Goal: Task Accomplishment & Management: Complete application form

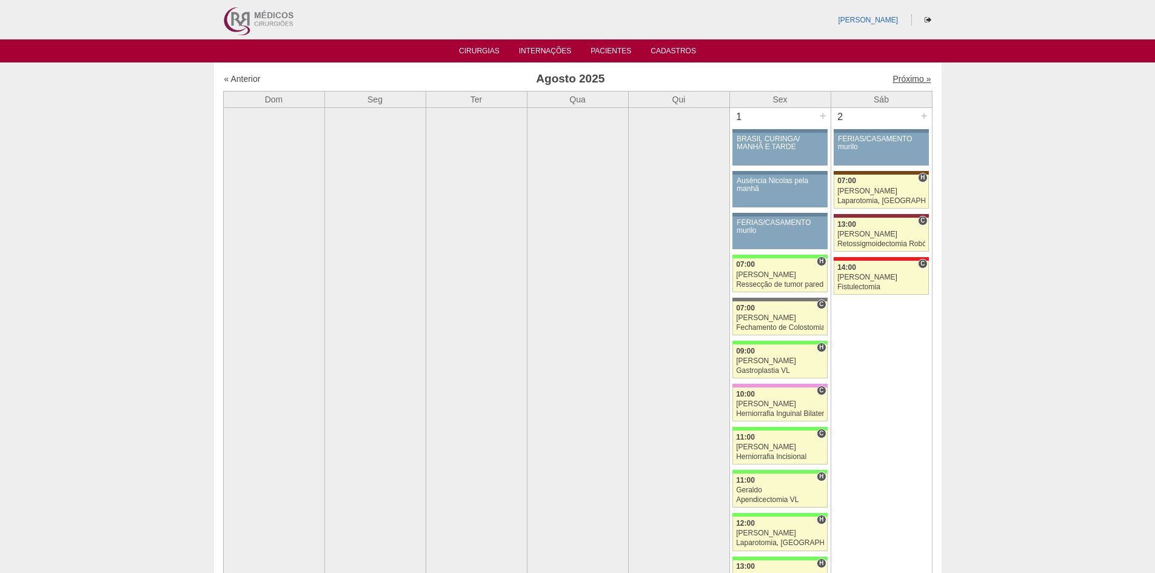
click at [896, 79] on link "Próximo »" at bounding box center [912, 79] width 38 height 10
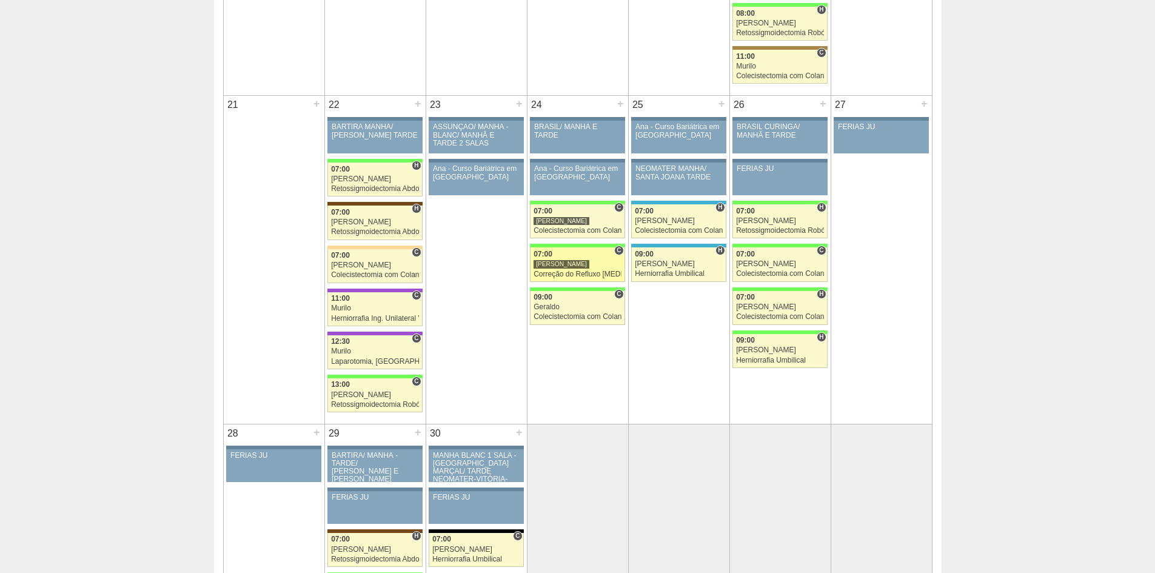
scroll to position [1577, 0]
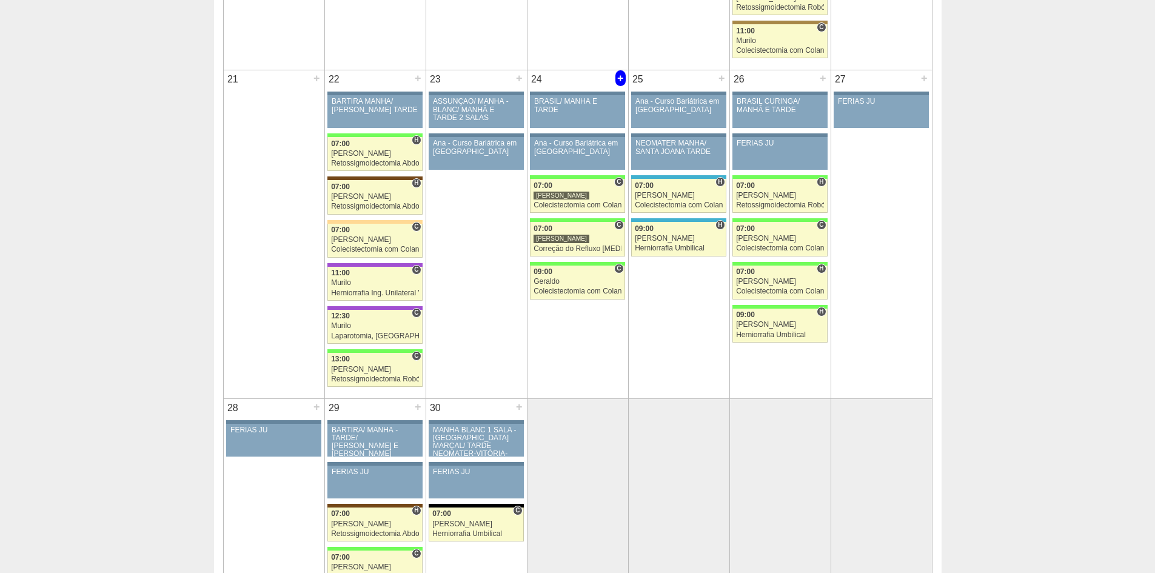
click at [619, 79] on div "+" at bounding box center [621, 78] width 10 height 16
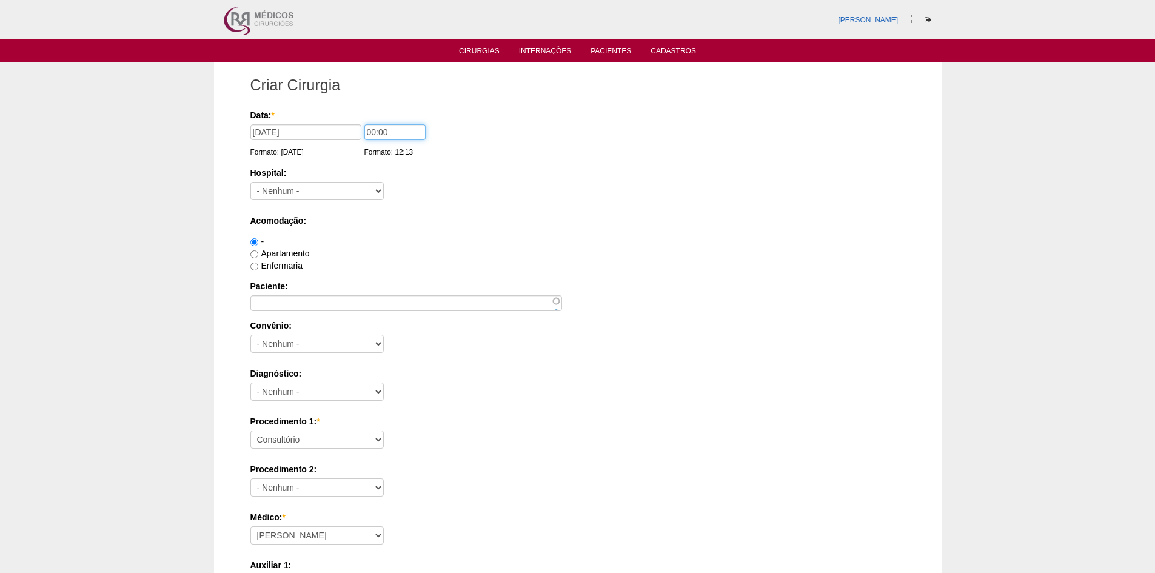
click at [367, 135] on input "00:00" at bounding box center [394, 132] width 61 height 16
type input "10:00"
click at [327, 189] on select "- Nenhum - 9 de Julho Albert Einstein Alvorada América Assunção Bartira Benefic…" at bounding box center [316, 191] width 133 height 18
select select "8"
click at [250, 182] on select "- Nenhum - 9 de Julho Albert Einstein Alvorada América Assunção Bartira Benefic…" at bounding box center [316, 191] width 133 height 18
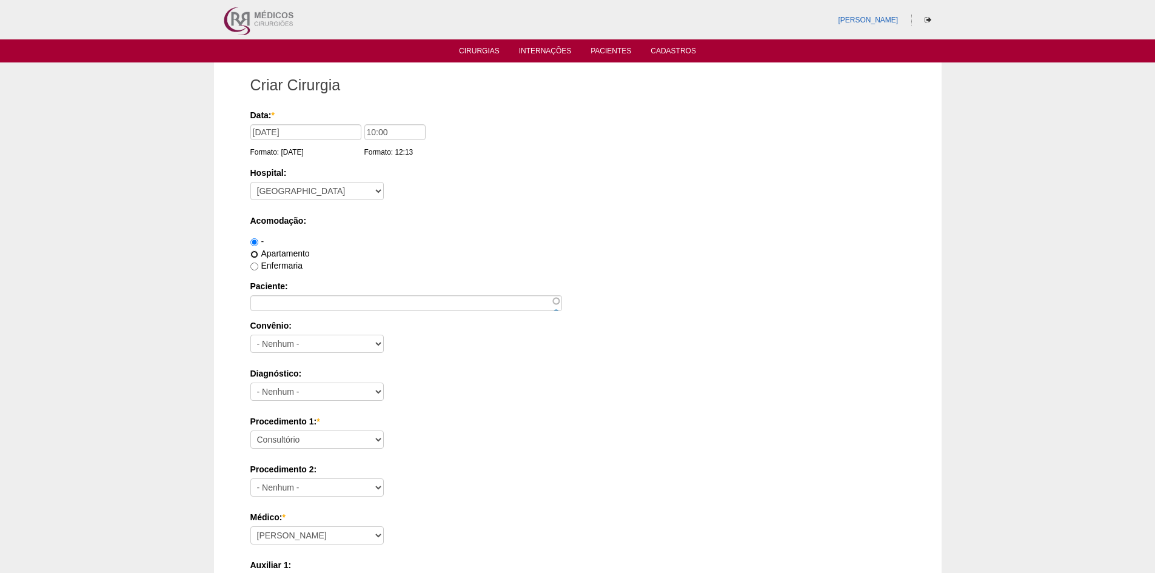
click at [255, 253] on input "Apartamento" at bounding box center [254, 254] width 8 height 8
radio input "true"
click at [280, 304] on input "Paciente:" at bounding box center [406, 303] width 312 height 16
paste input "[PERSON_NAME]"
type input "[PERSON_NAME]"
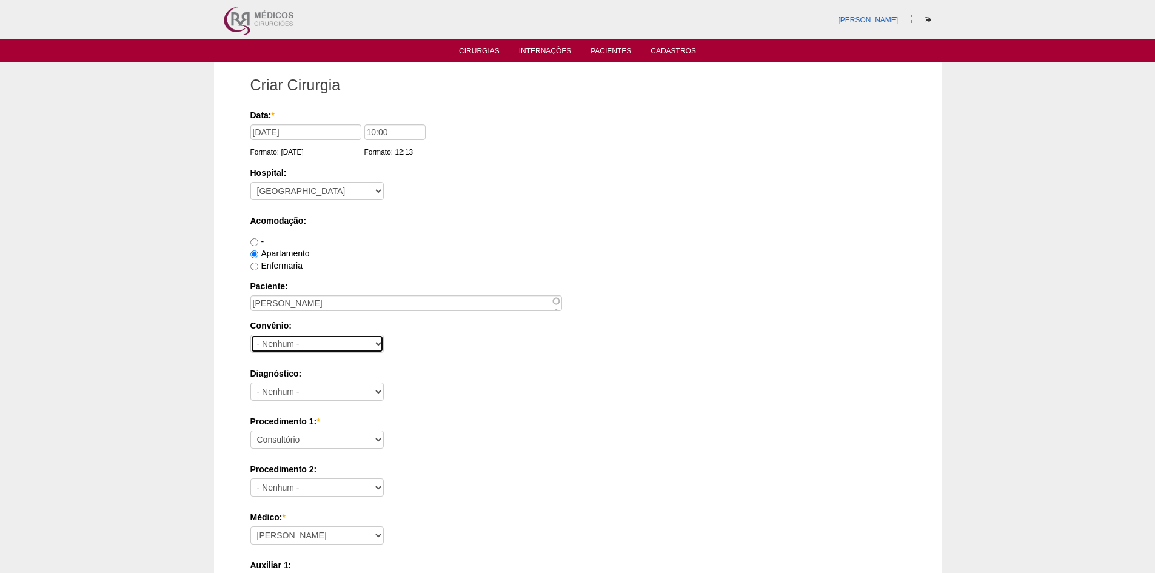
click at [290, 348] on select "- Nenhum - Abet Afresp Allianz Amil Blue Life Caasp Cabesp Caixa de Pensões Car…" at bounding box center [316, 344] width 133 height 18
select select "26"
click at [250, 335] on select "- Nenhum - Abet Afresp Allianz Amil Blue Life Caasp Cabesp Caixa de Pensões Car…" at bounding box center [316, 344] width 133 height 18
click at [341, 393] on select "- Nenhum - Abdome Agudo Abscesso Hepático Abscesso Perianal Abscesso Peritoneal…" at bounding box center [316, 392] width 133 height 18
select select "3707"
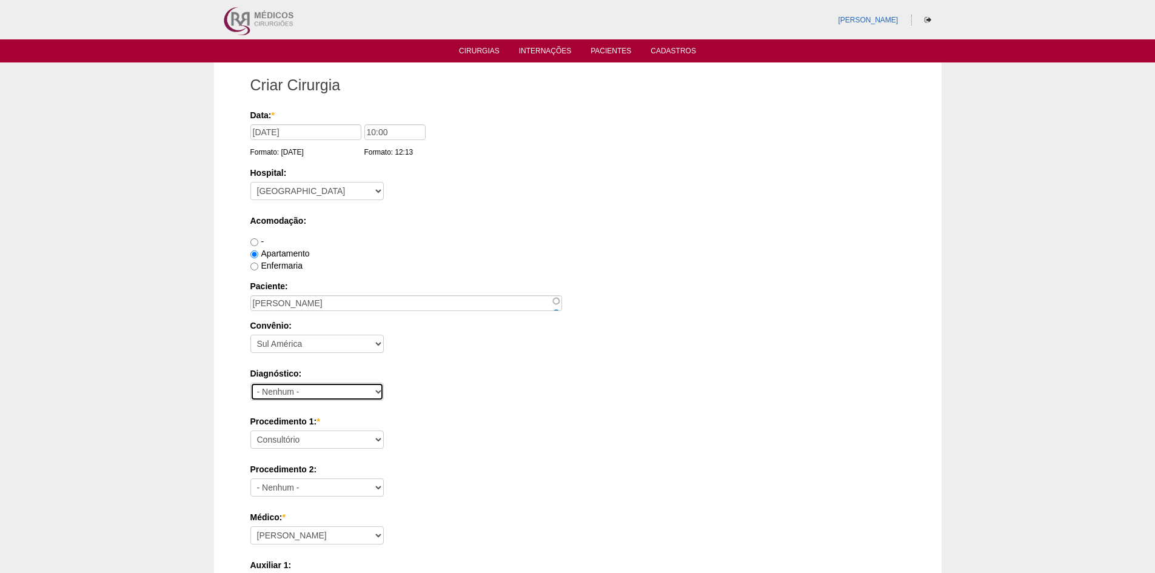
click at [250, 383] on select "- Nenhum - Abdome Agudo Abscesso Hepático Abscesso Perianal Abscesso Peritoneal…" at bounding box center [316, 392] width 133 height 18
click at [332, 437] on select "Consultório Abscesso Hepático - Drenagem Abscesso perianal Amputação Abdômino P…" at bounding box center [316, 440] width 133 height 18
select select "3710"
click at [250, 431] on select "Consultório Abscesso Hepático - Drenagem Abscesso perianal Amputação Abdômino P…" at bounding box center [316, 440] width 133 height 18
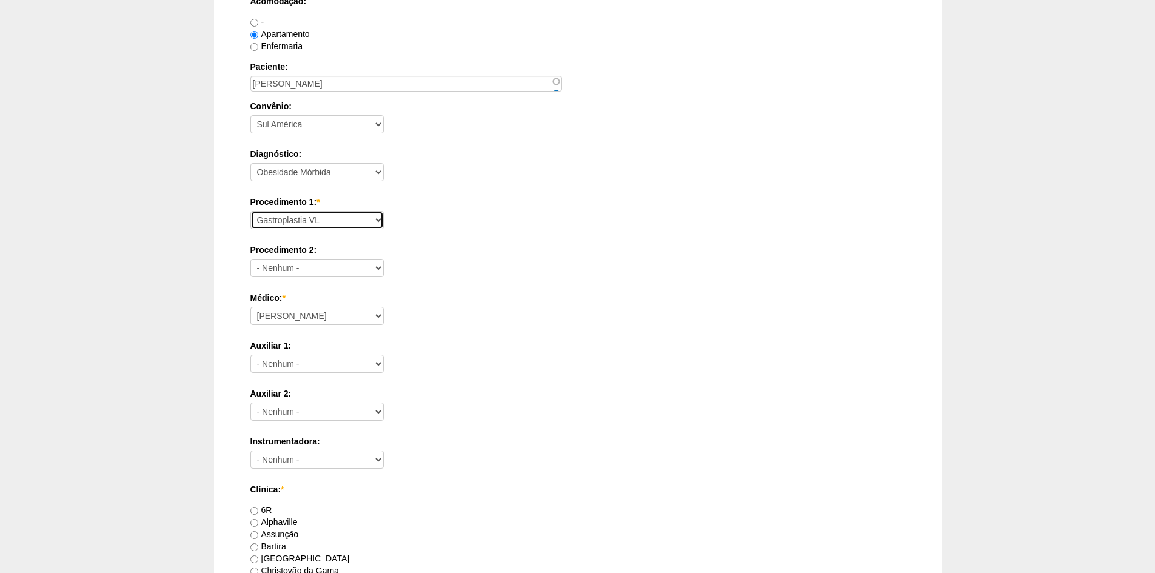
scroll to position [364, 0]
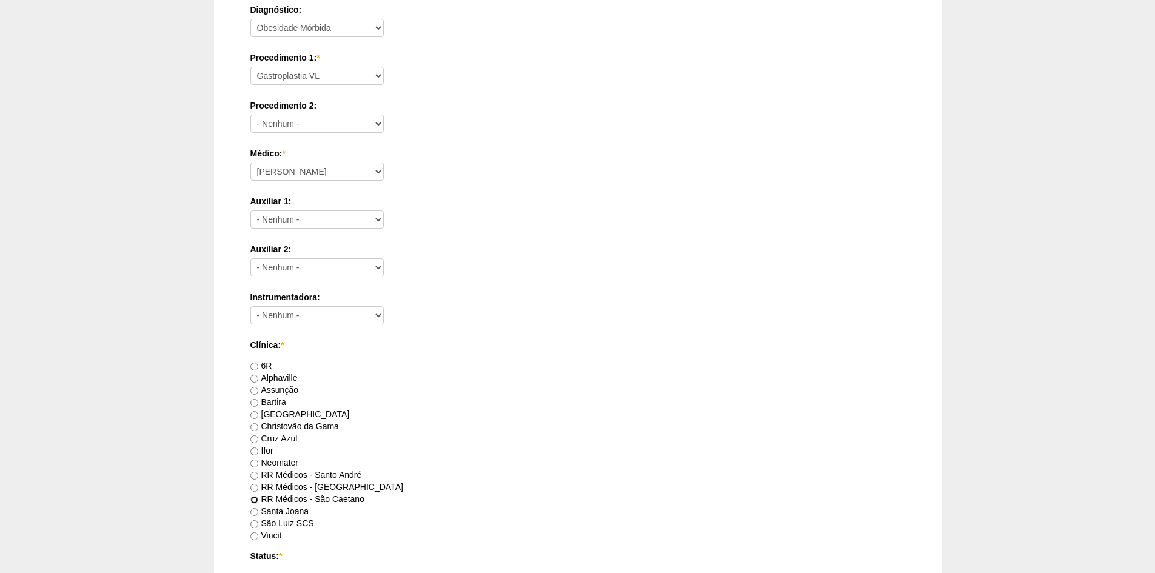
click at [258, 498] on input "RR Médicos - São Caetano" at bounding box center [254, 500] width 8 height 8
radio input "true"
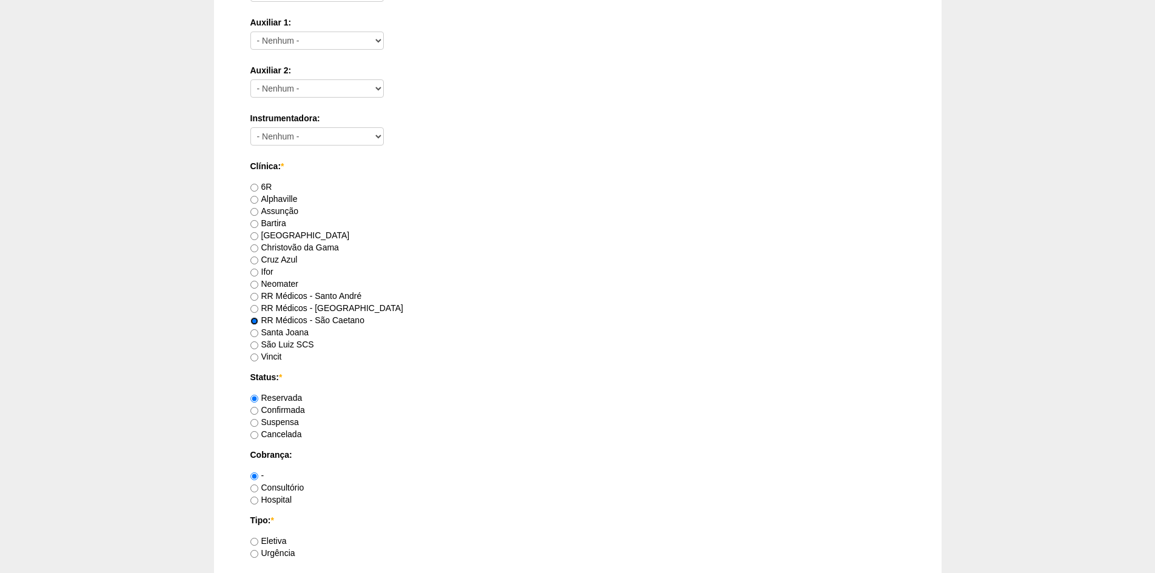
scroll to position [546, 0]
click at [256, 483] on input "Consultório" at bounding box center [254, 486] width 8 height 8
radio input "true"
click at [255, 499] on input "Hospital" at bounding box center [254, 498] width 8 height 8
radio input "true"
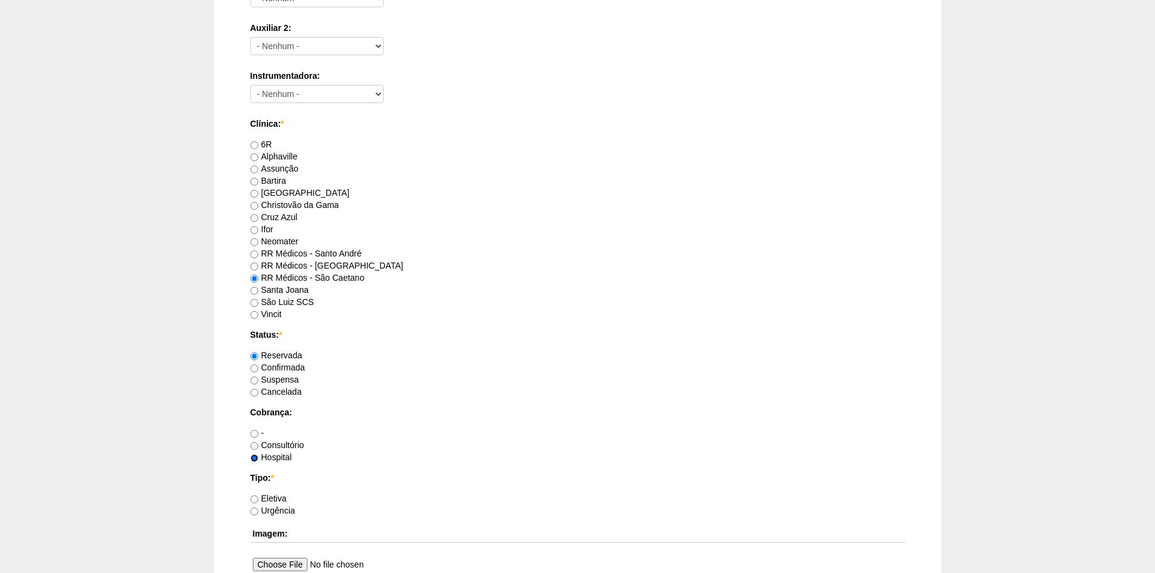
scroll to position [606, 0]
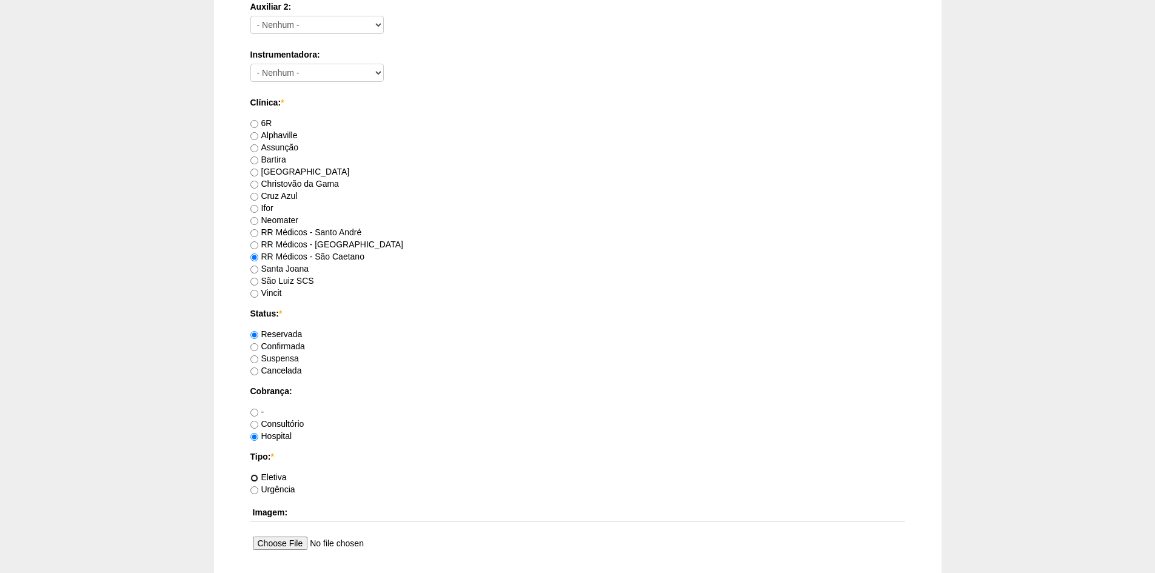
click at [254, 478] on input "Eletiva" at bounding box center [254, 478] width 8 height 8
radio input "true"
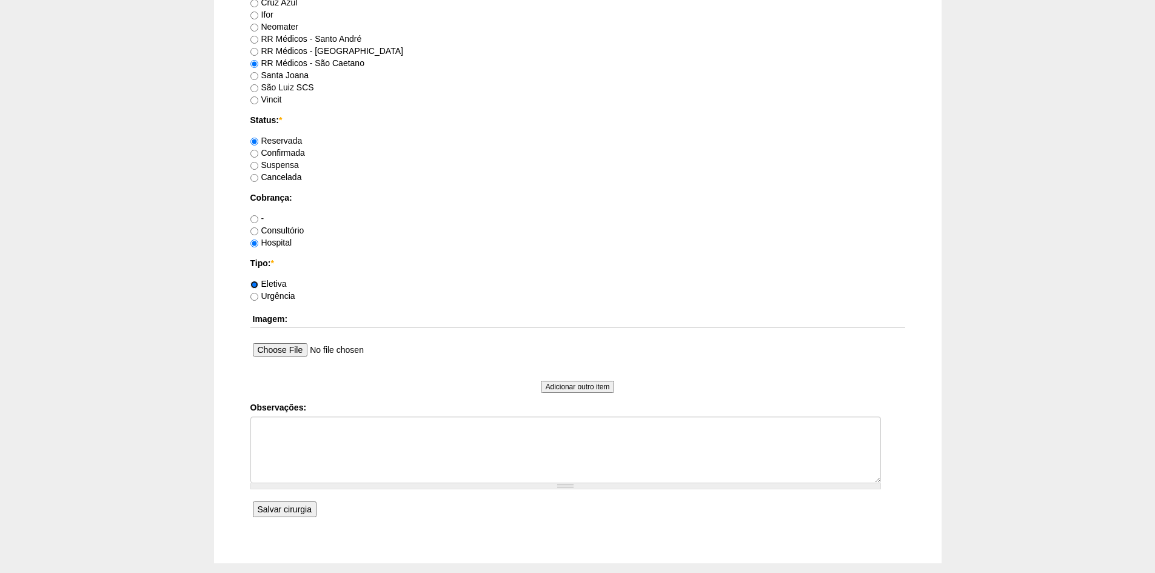
scroll to position [864, 0]
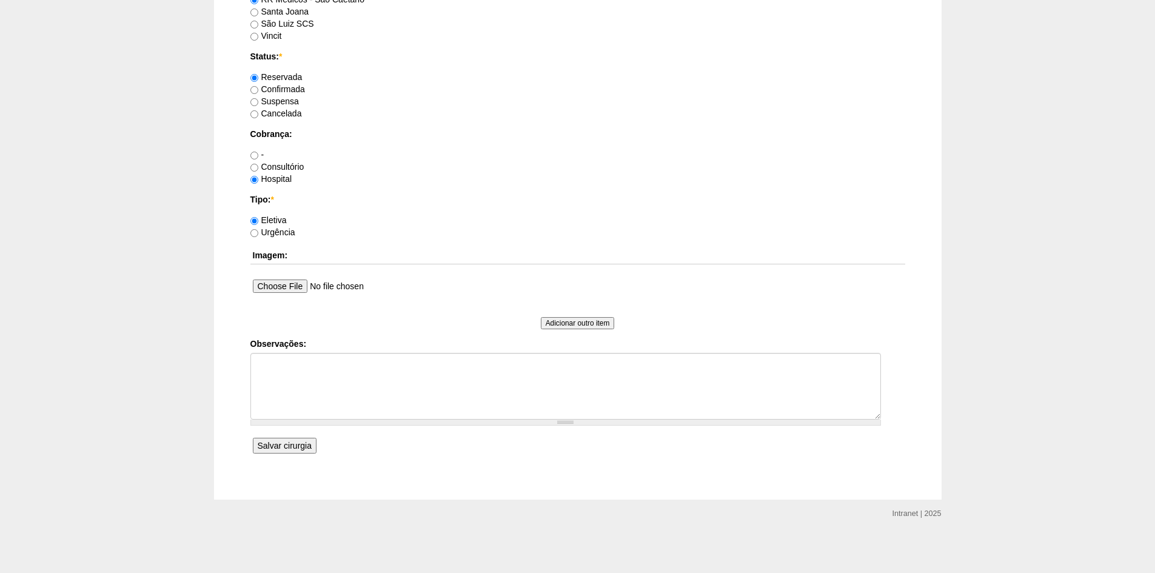
click at [286, 448] on input "Salvar cirurgia" at bounding box center [285, 446] width 64 height 16
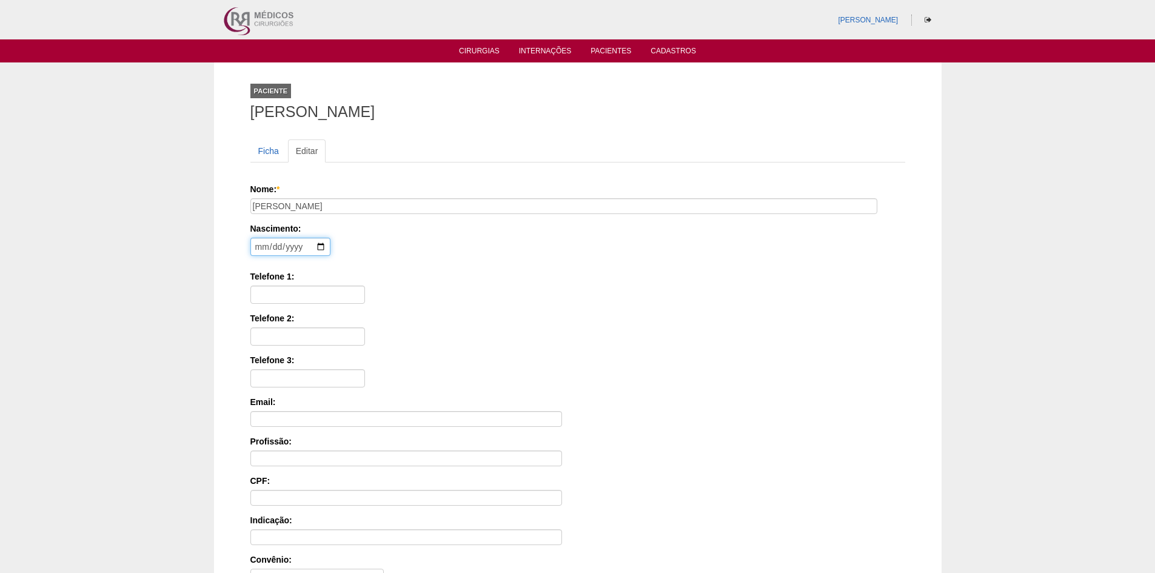
drag, startPoint x: 259, startPoint y: 250, endPoint x: 263, endPoint y: 235, distance: 15.6
click at [261, 242] on input "date" at bounding box center [290, 247] width 80 height 18
type input "1996-05-11"
drag, startPoint x: 292, startPoint y: 292, endPoint x: 284, endPoint y: 291, distance: 7.9
click at [285, 292] on input "Telefone 1:" at bounding box center [307, 295] width 115 height 18
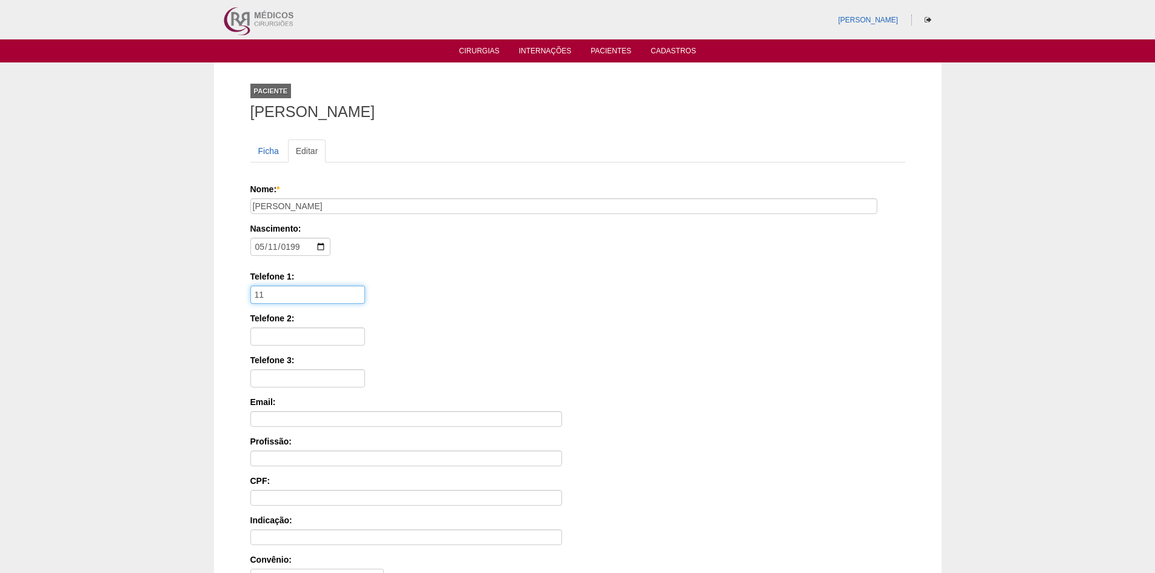
paste input "98413-3693"
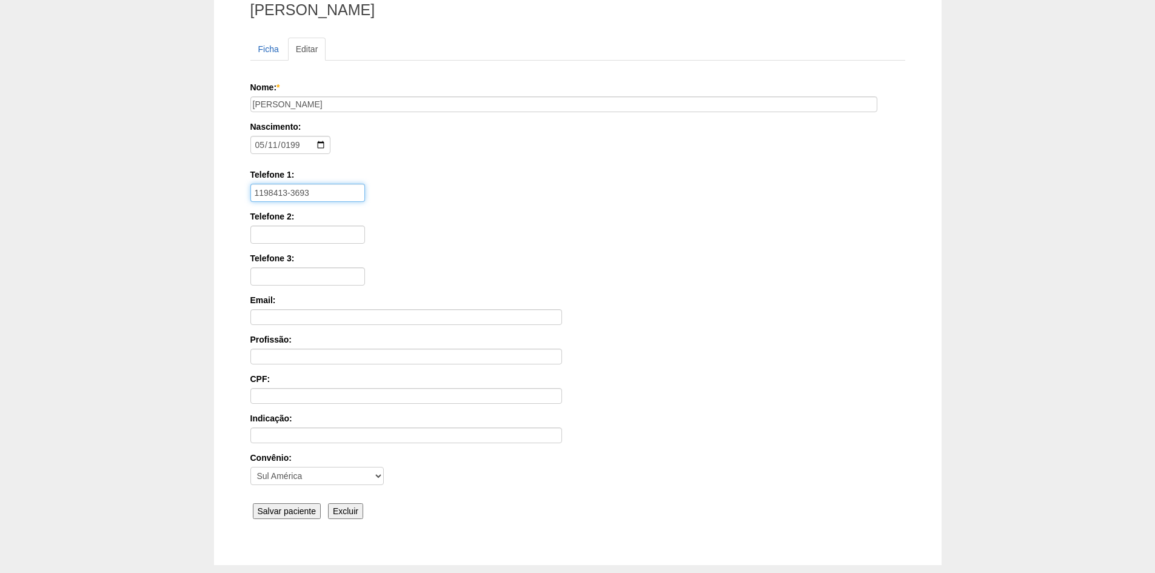
scroll to position [167, 0]
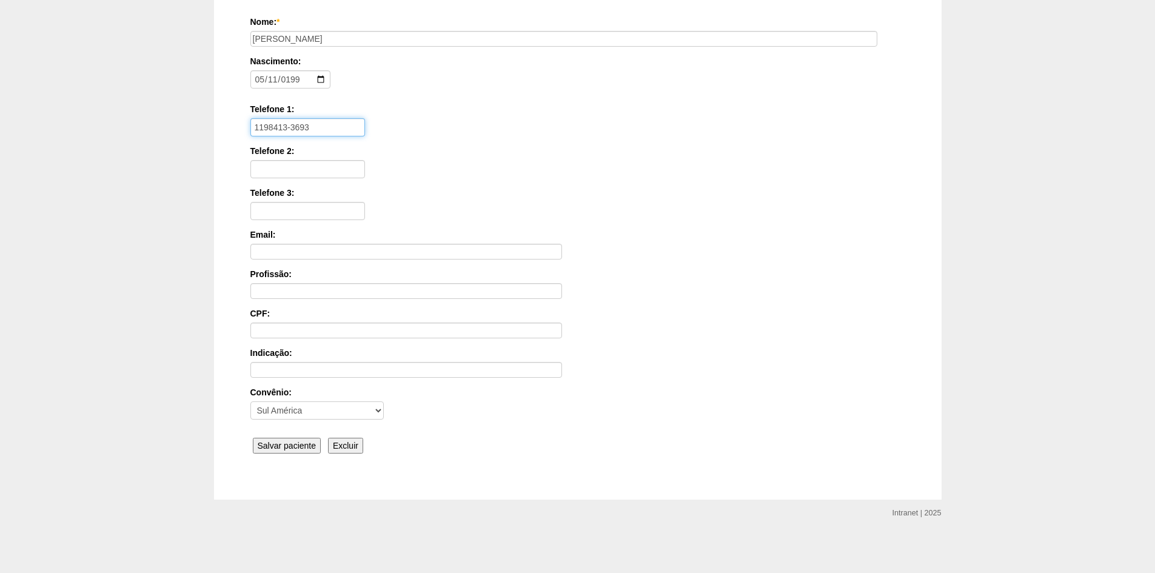
type input "1198413-3693"
click at [294, 443] on input "Salvar paciente" at bounding box center [287, 446] width 69 height 16
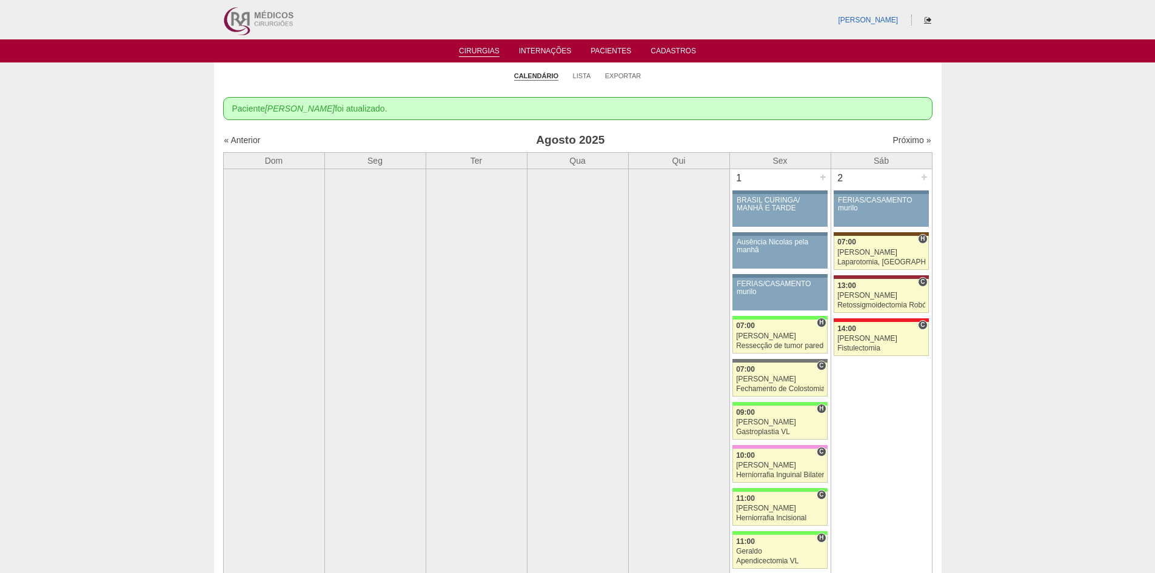
click at [927, 19] on icon at bounding box center [928, 19] width 7 height 7
